Goal: Task Accomplishment & Management: Manage account settings

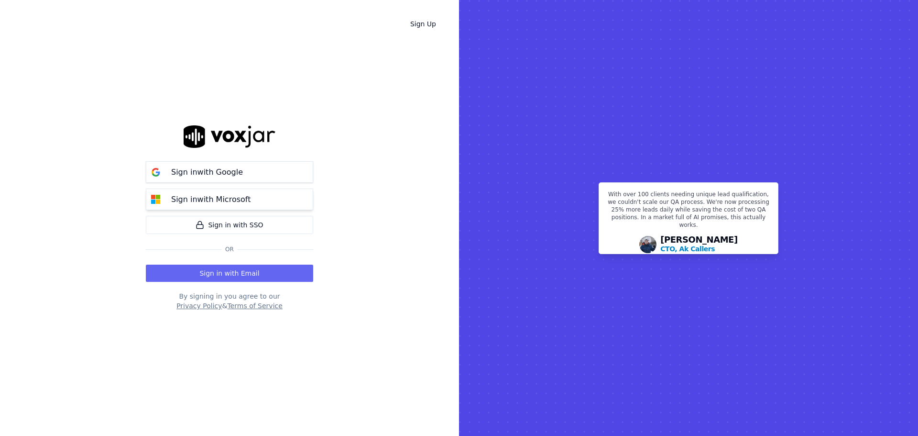
click at [170, 191] on button "Sign in with Microsoft" at bounding box center [229, 199] width 167 height 22
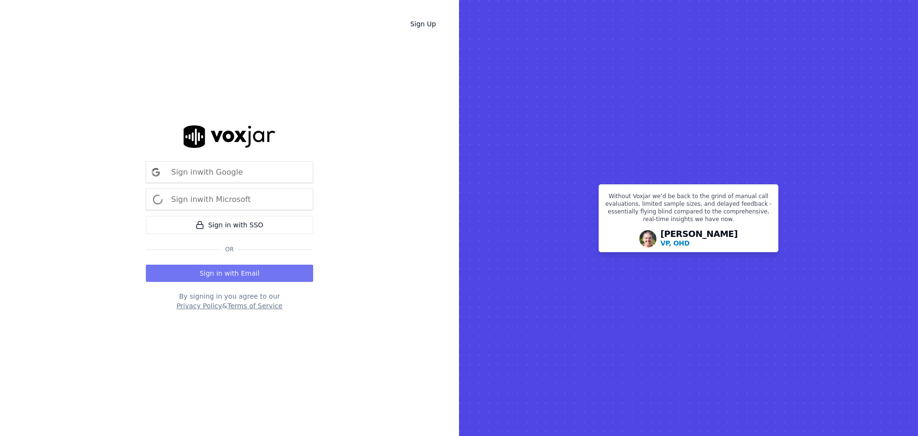
click at [226, 275] on button "Sign in with Email" at bounding box center [229, 272] width 167 height 17
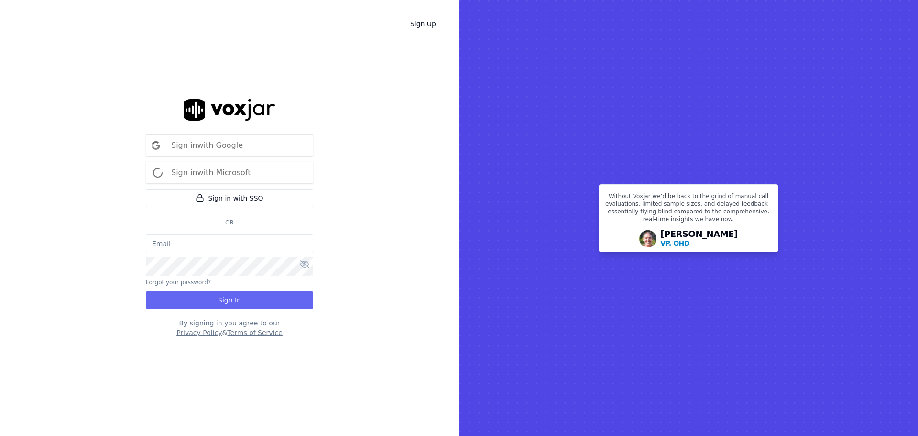
click at [221, 245] on input "email" at bounding box center [229, 243] width 167 height 19
type input "[PERSON_NAME][EMAIL_ADDRESS][PERSON_NAME][DOMAIN_NAME]"
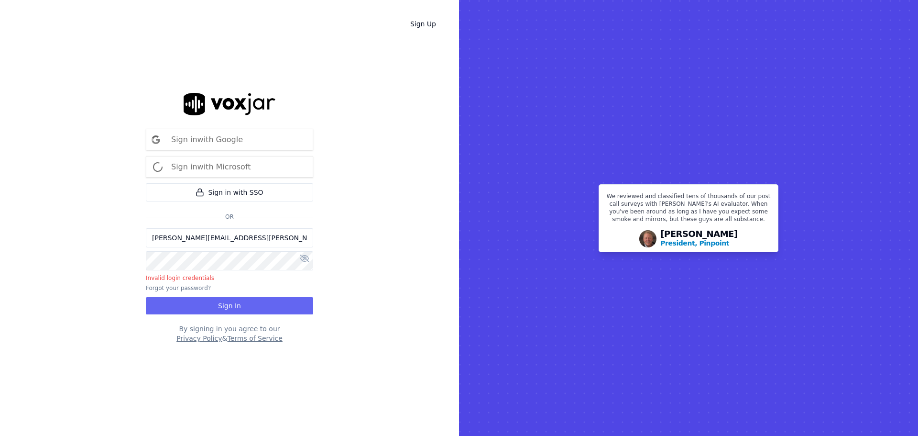
click at [314, 256] on div "Sign Up Sign in with Google Sign in with Microsoft Sign in with SSO Or [EMAIL_A…" at bounding box center [229, 218] width 459 height 436
click at [303, 259] on icon at bounding box center [305, 258] width 10 height 8
click at [303, 259] on icon at bounding box center [305, 258] width 9 height 8
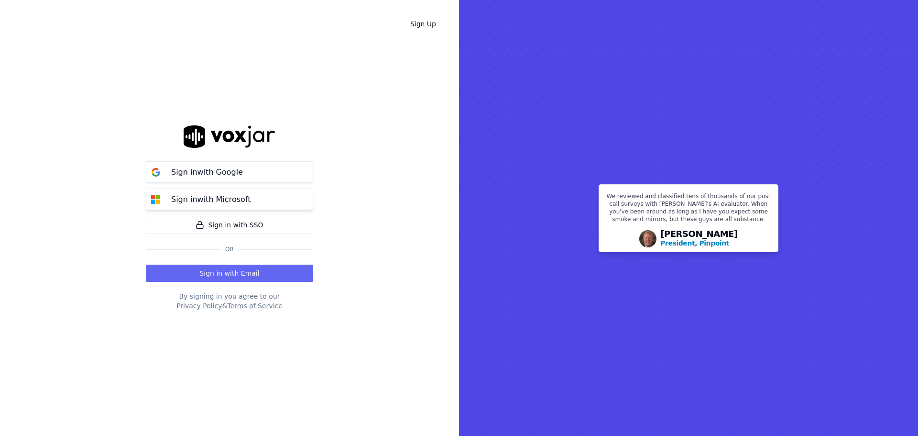
click at [231, 197] on p "Sign in with Microsoft" at bounding box center [210, 199] width 79 height 11
click at [210, 274] on button "Sign in with Email" at bounding box center [229, 272] width 167 height 17
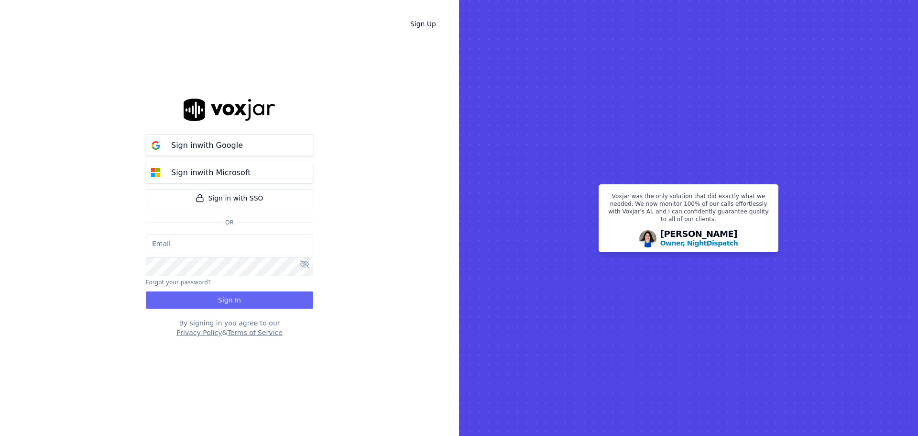
click at [245, 240] on input "email" at bounding box center [229, 243] width 167 height 19
type input "[PERSON_NAME][EMAIL_ADDRESS][PERSON_NAME][DOMAIN_NAME]"
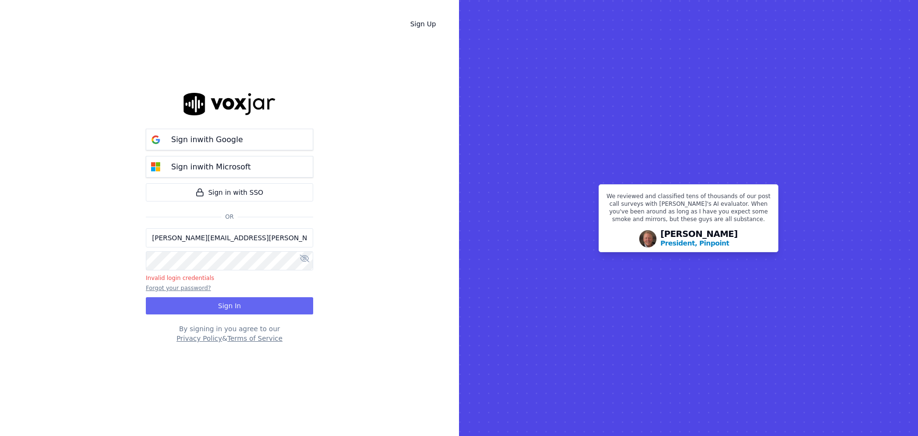
click at [184, 287] on button "Forgot your password?" at bounding box center [178, 288] width 65 height 8
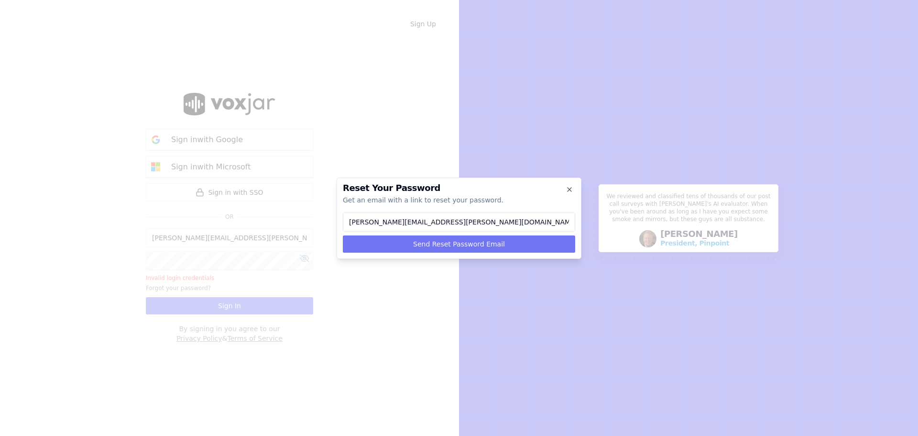
click at [410, 244] on button "Send Reset Password Email" at bounding box center [459, 243] width 232 height 17
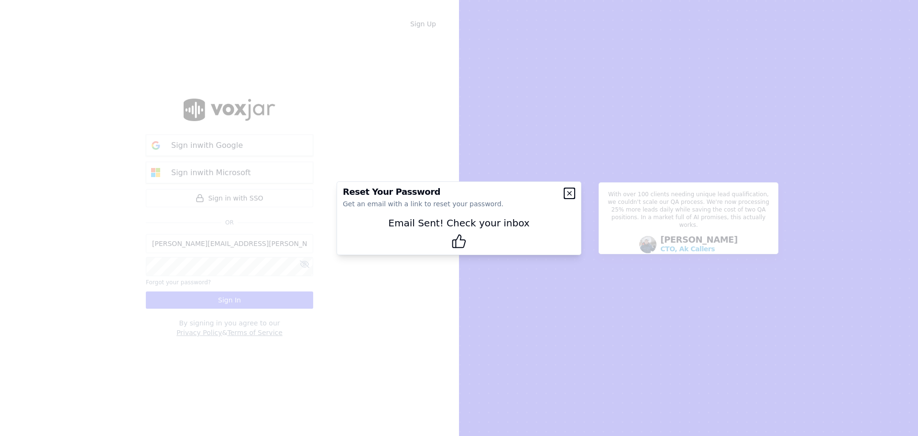
click at [572, 193] on icon "button" at bounding box center [570, 193] width 8 height 8
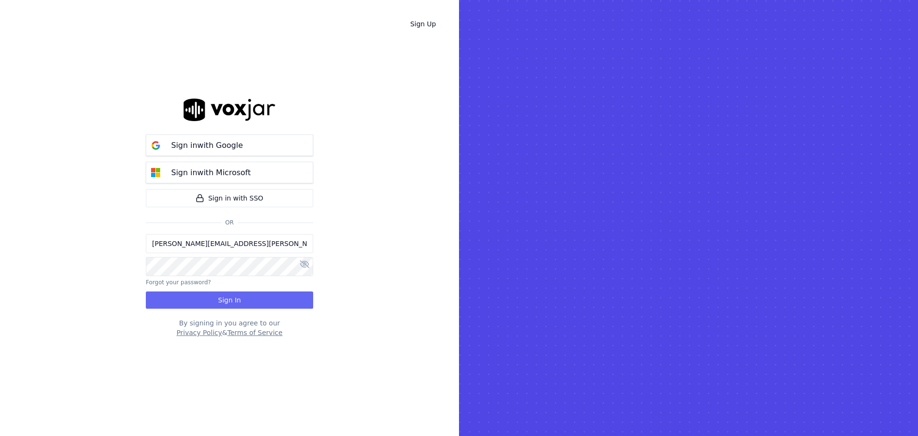
click at [68, 254] on div "Sign Up Sign in with Google Sign in with Microsoft Sign in with SSO Or charlie.…" at bounding box center [229, 218] width 459 height 436
